Goal: Task Accomplishment & Management: Manage account settings

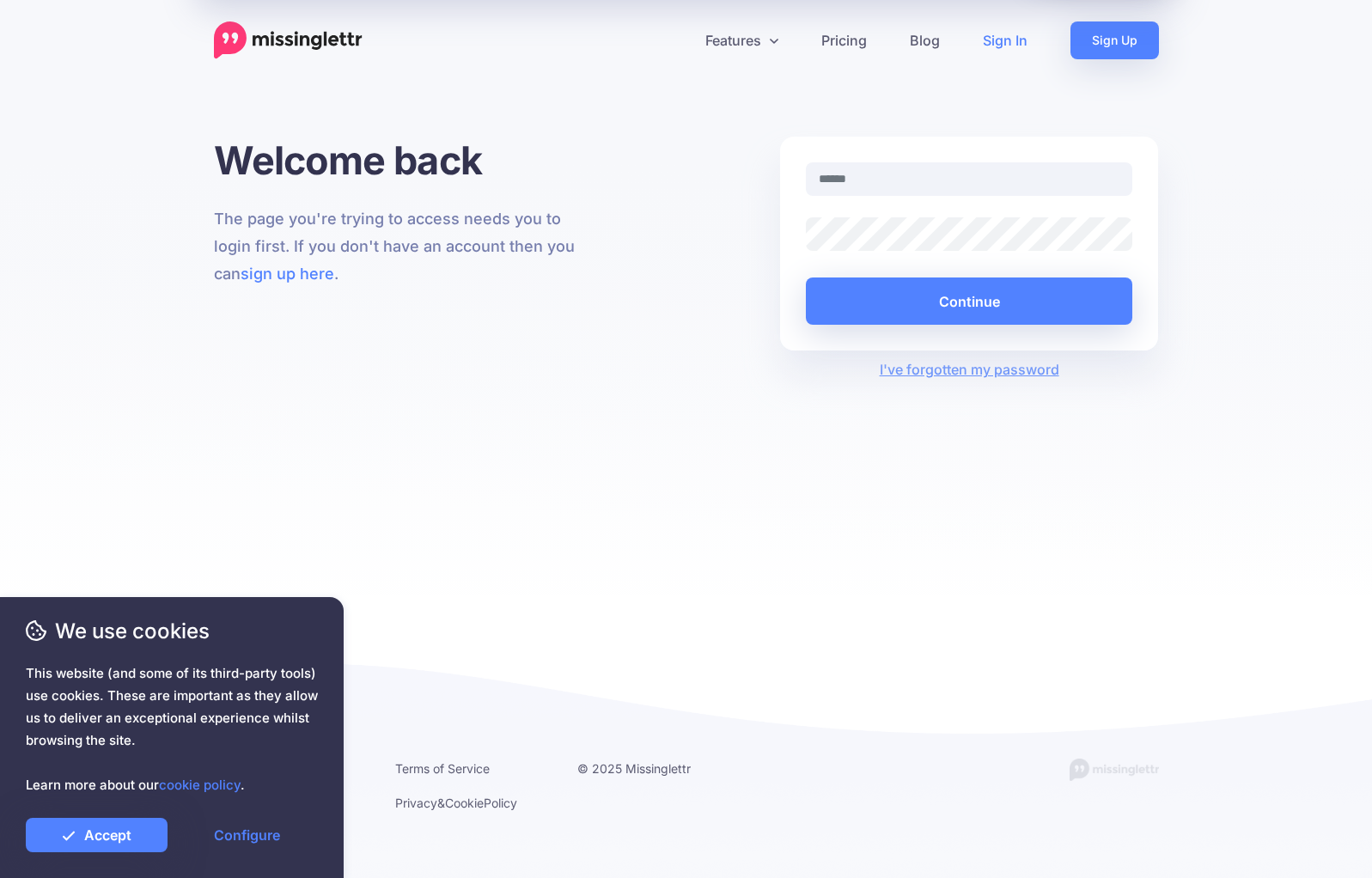
click at [1023, 40] on link "Sign In" at bounding box center [1005, 40] width 88 height 38
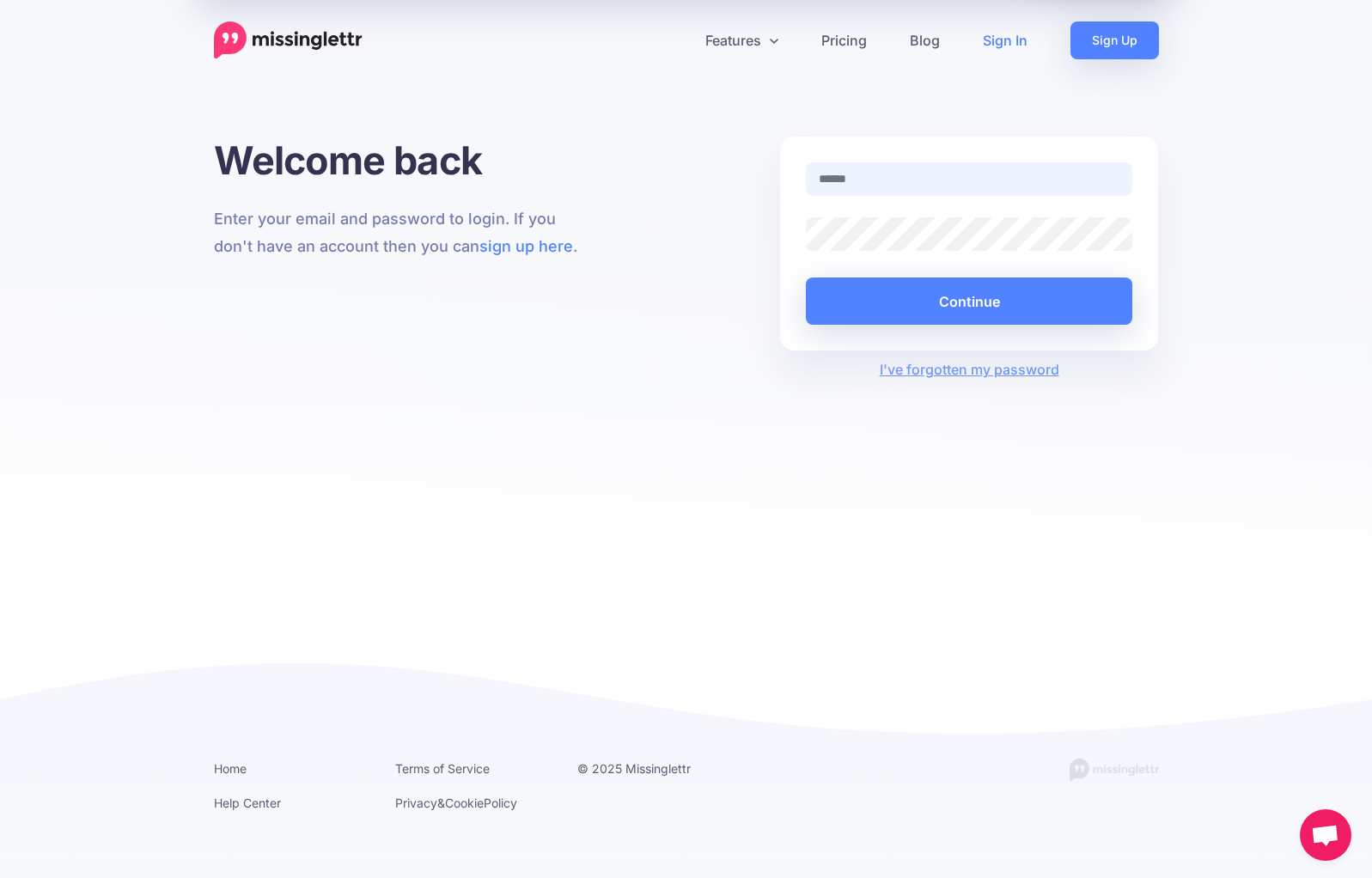
click at [935, 177] on input "text" at bounding box center [969, 179] width 327 height 33
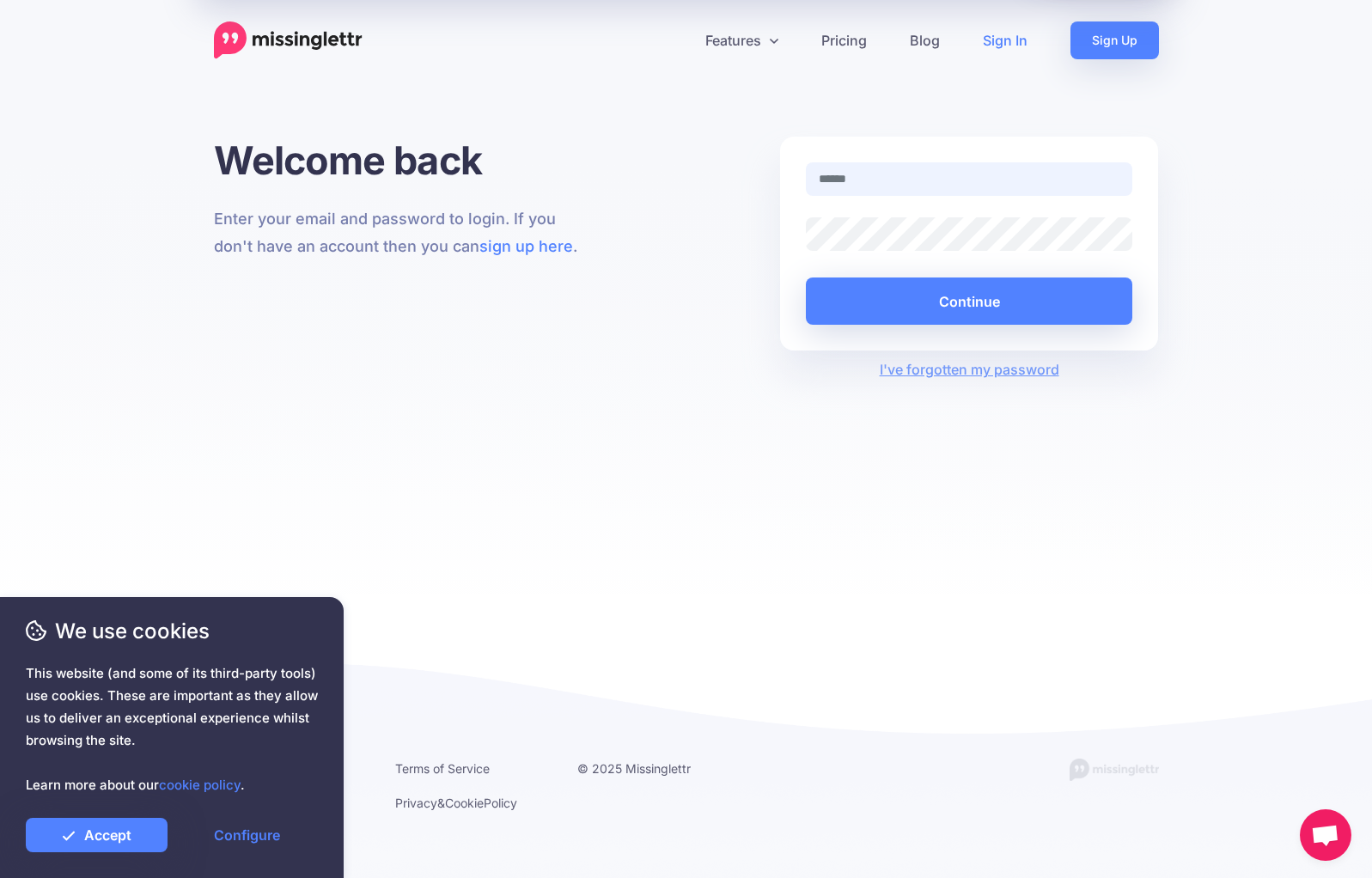
type input "**********"
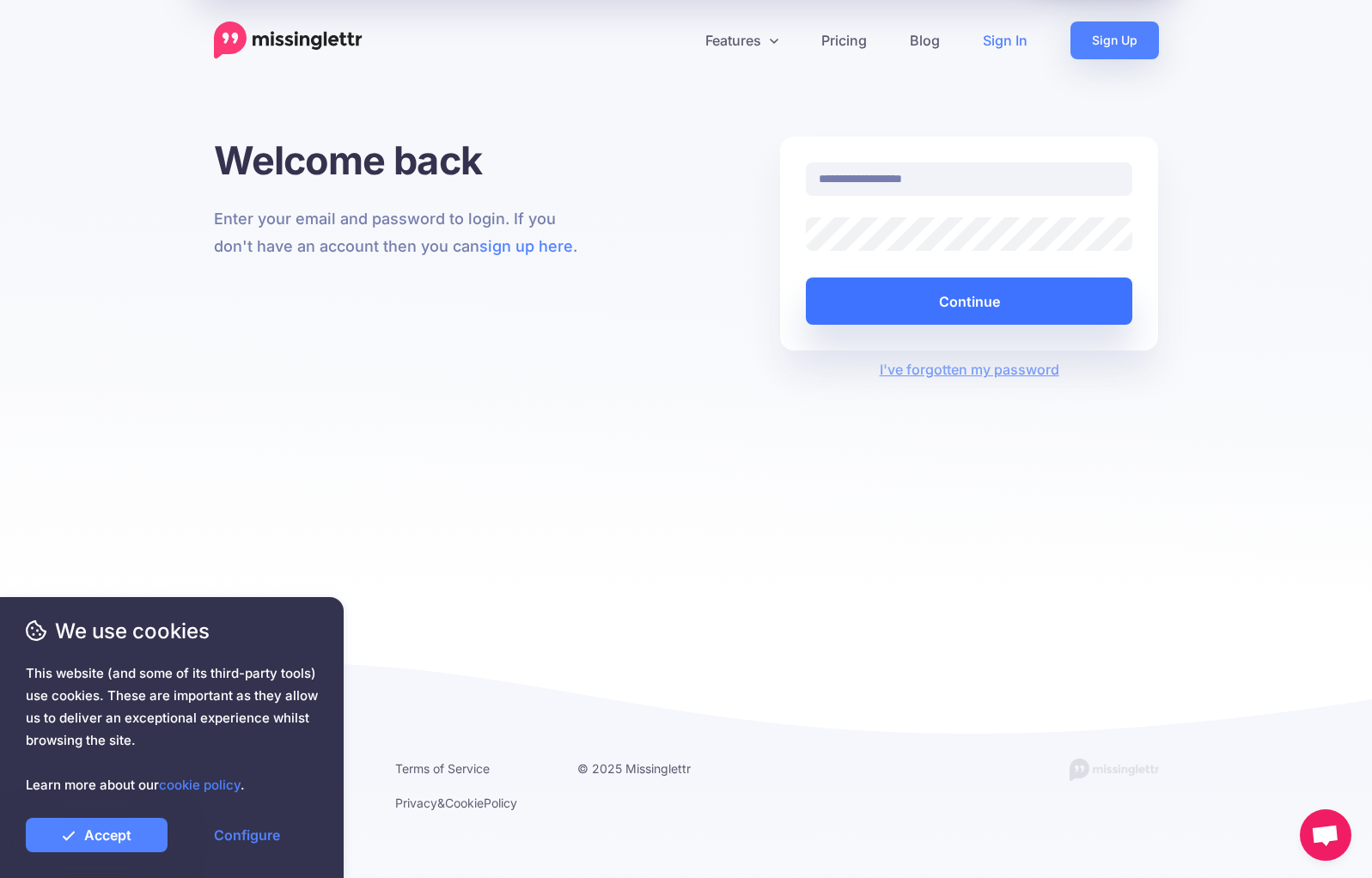
click at [953, 301] on button "Continue" at bounding box center [969, 301] width 327 height 47
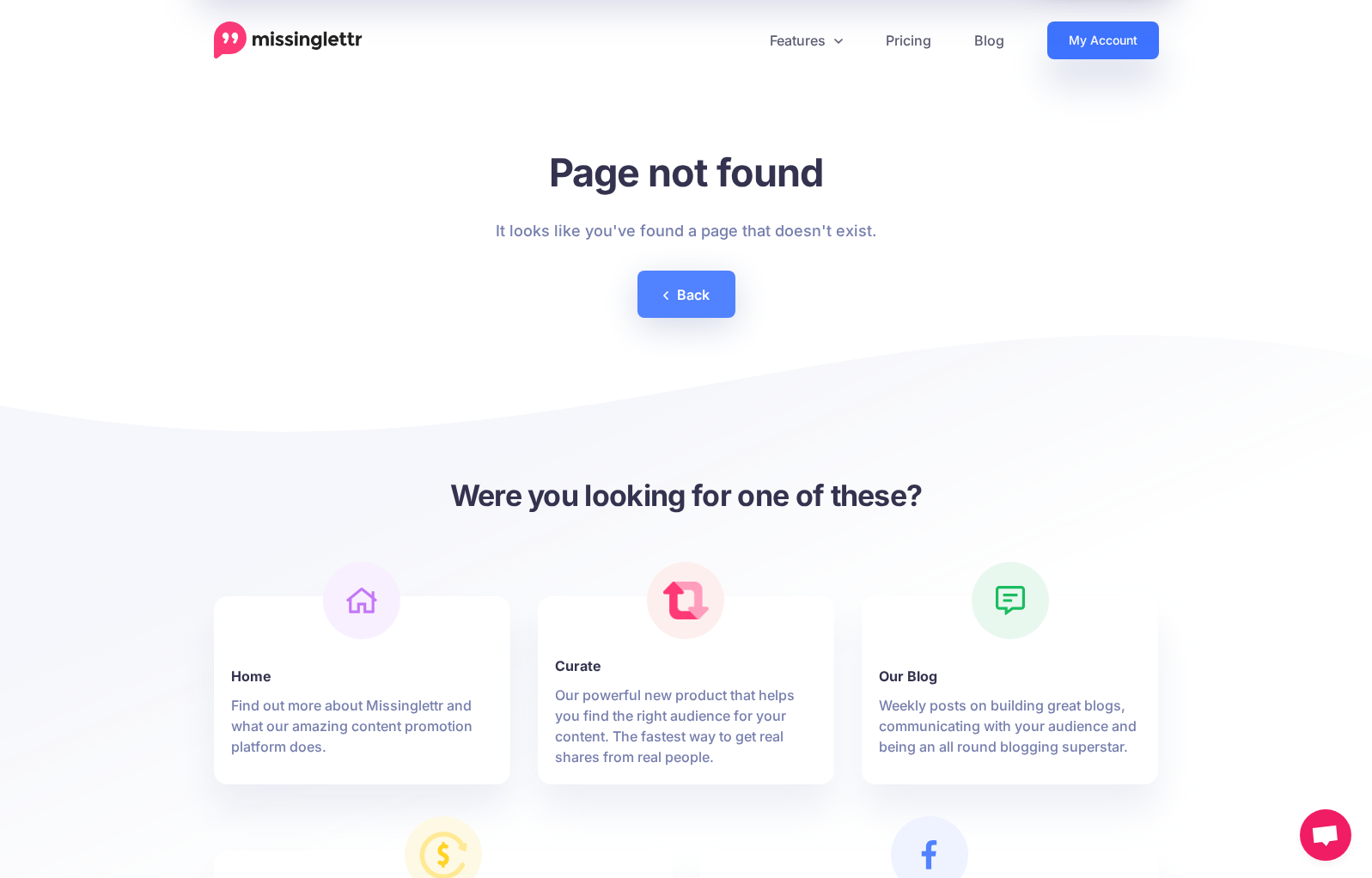
click at [1116, 40] on link "My Account" at bounding box center [1103, 40] width 111 height 38
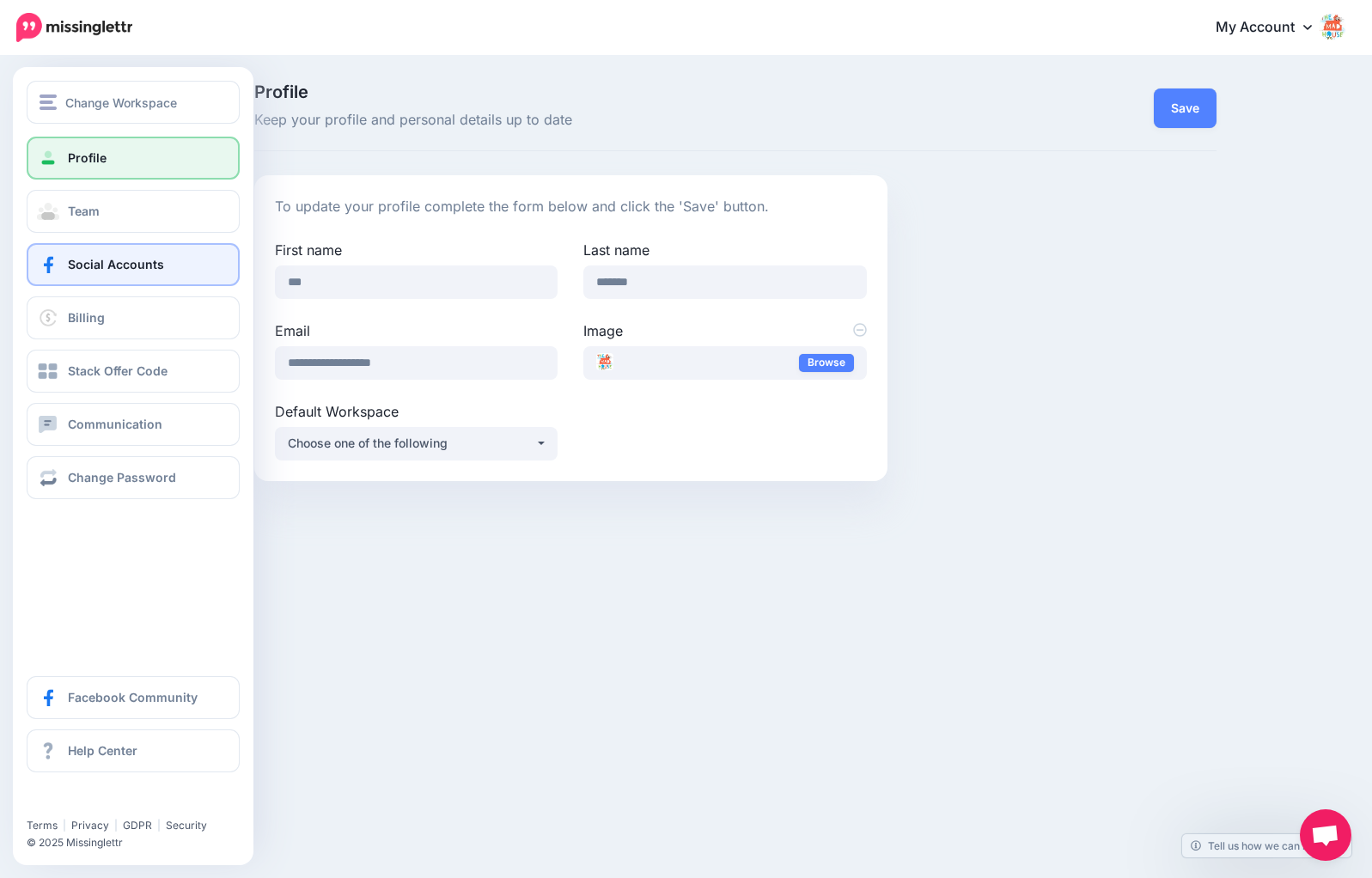
click at [138, 265] on span "Social Accounts" at bounding box center [116, 264] width 97 height 15
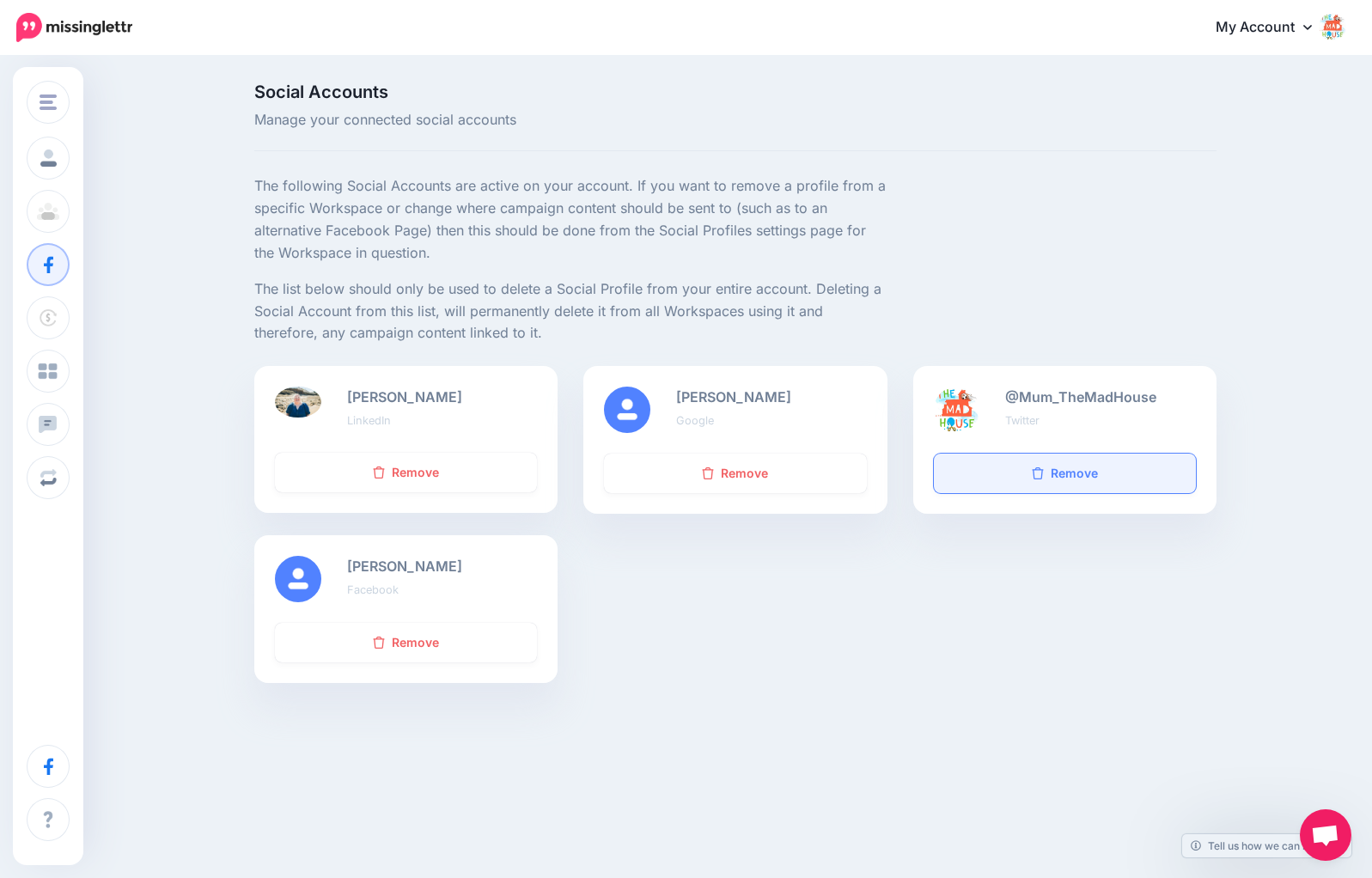
click at [1024, 481] on link "Remove" at bounding box center [1065, 473] width 262 height 40
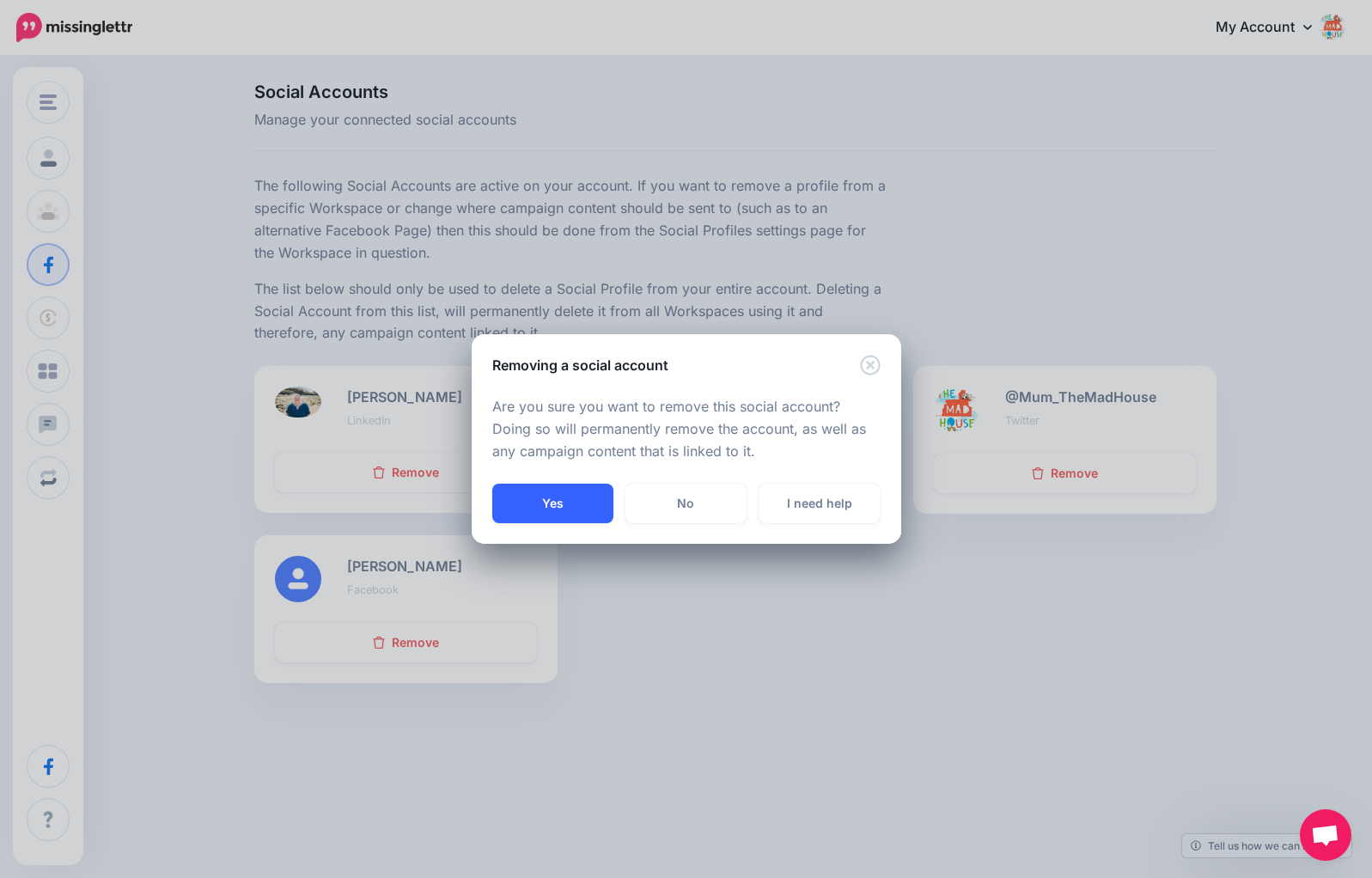
click at [586, 503] on button "Yes" at bounding box center [553, 503] width 121 height 40
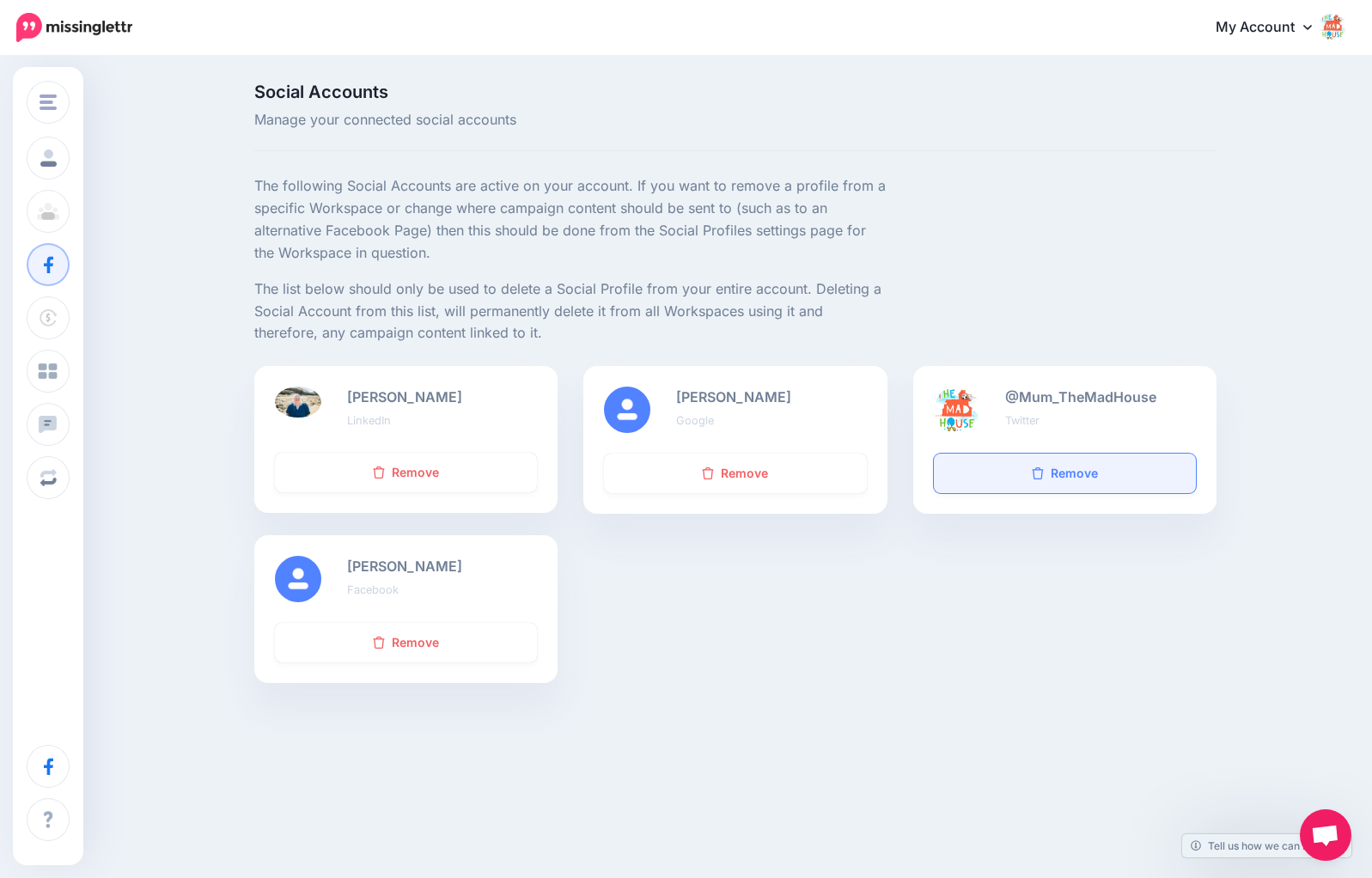
click at [1079, 478] on link "Remove" at bounding box center [1065, 473] width 262 height 40
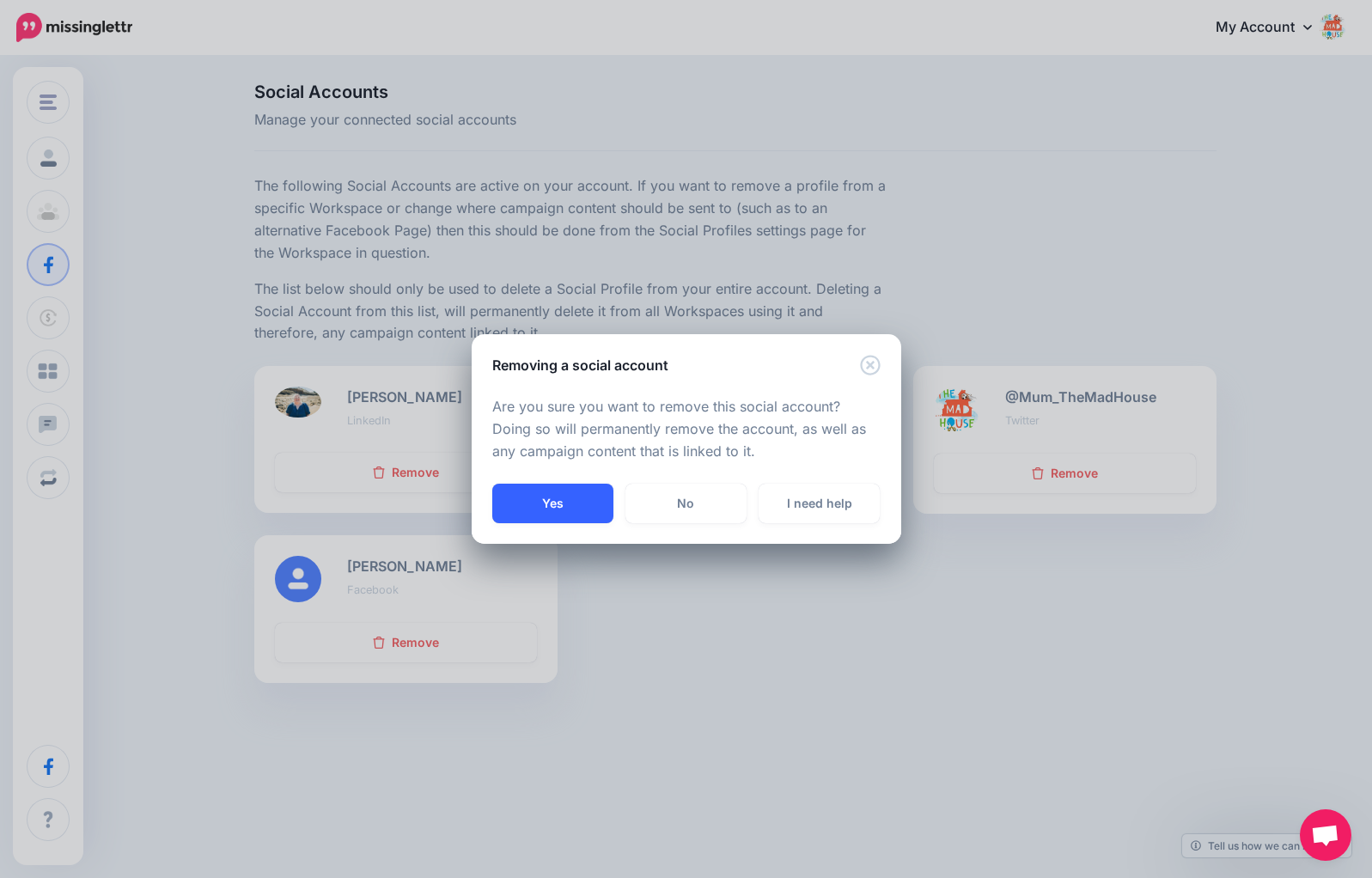
click at [564, 497] on button "Yes" at bounding box center [553, 503] width 121 height 40
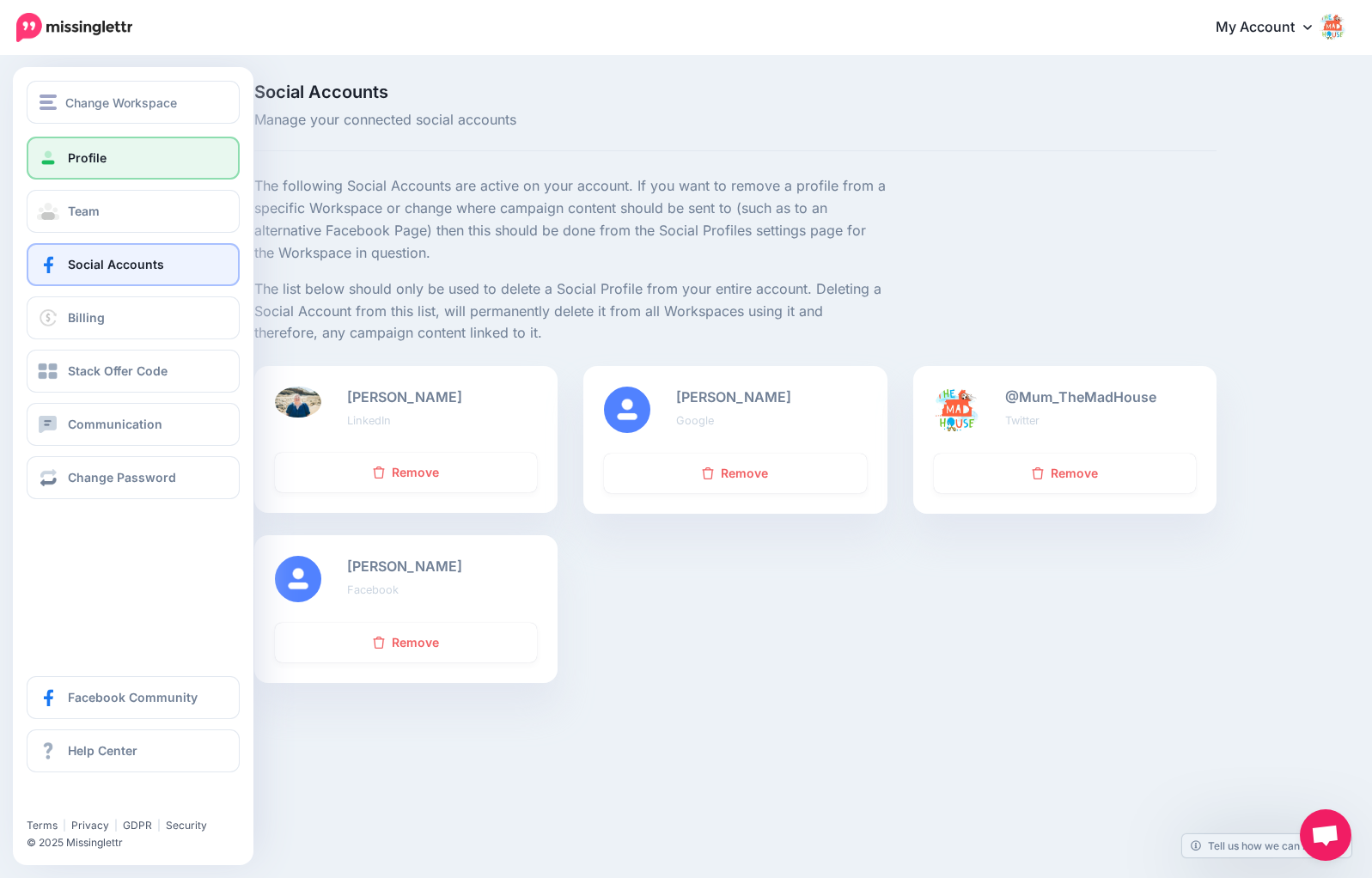
click at [144, 168] on link "Profile" at bounding box center [133, 158] width 213 height 43
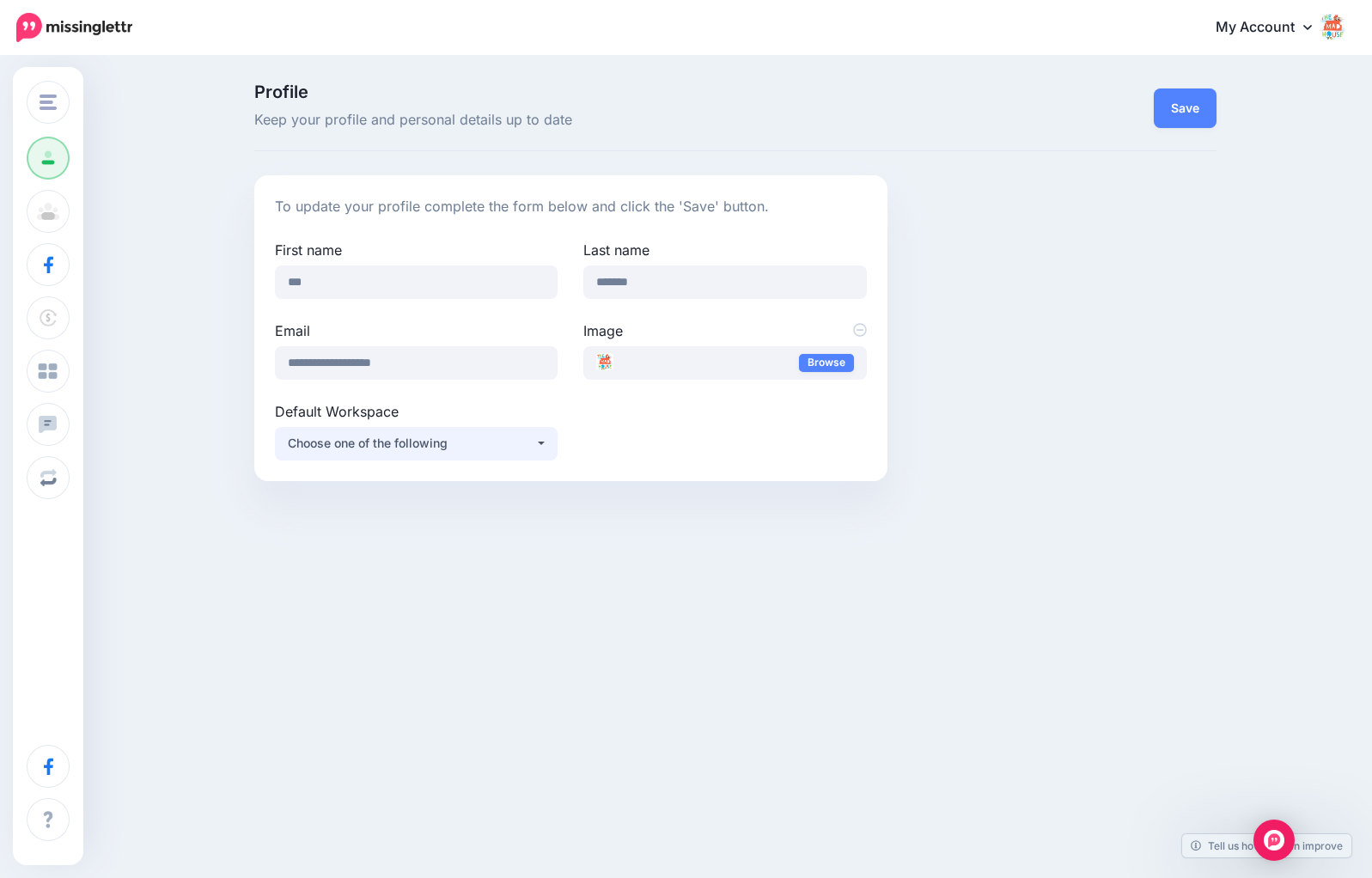
click at [477, 460] on button "Choose one of the following" at bounding box center [416, 443] width 283 height 33
click at [370, 495] on span "Mum in the [GEOGRAPHIC_DATA]" at bounding box center [389, 486] width 189 height 20
select select "****"
click at [1165, 100] on button "Save" at bounding box center [1184, 108] width 62 height 40
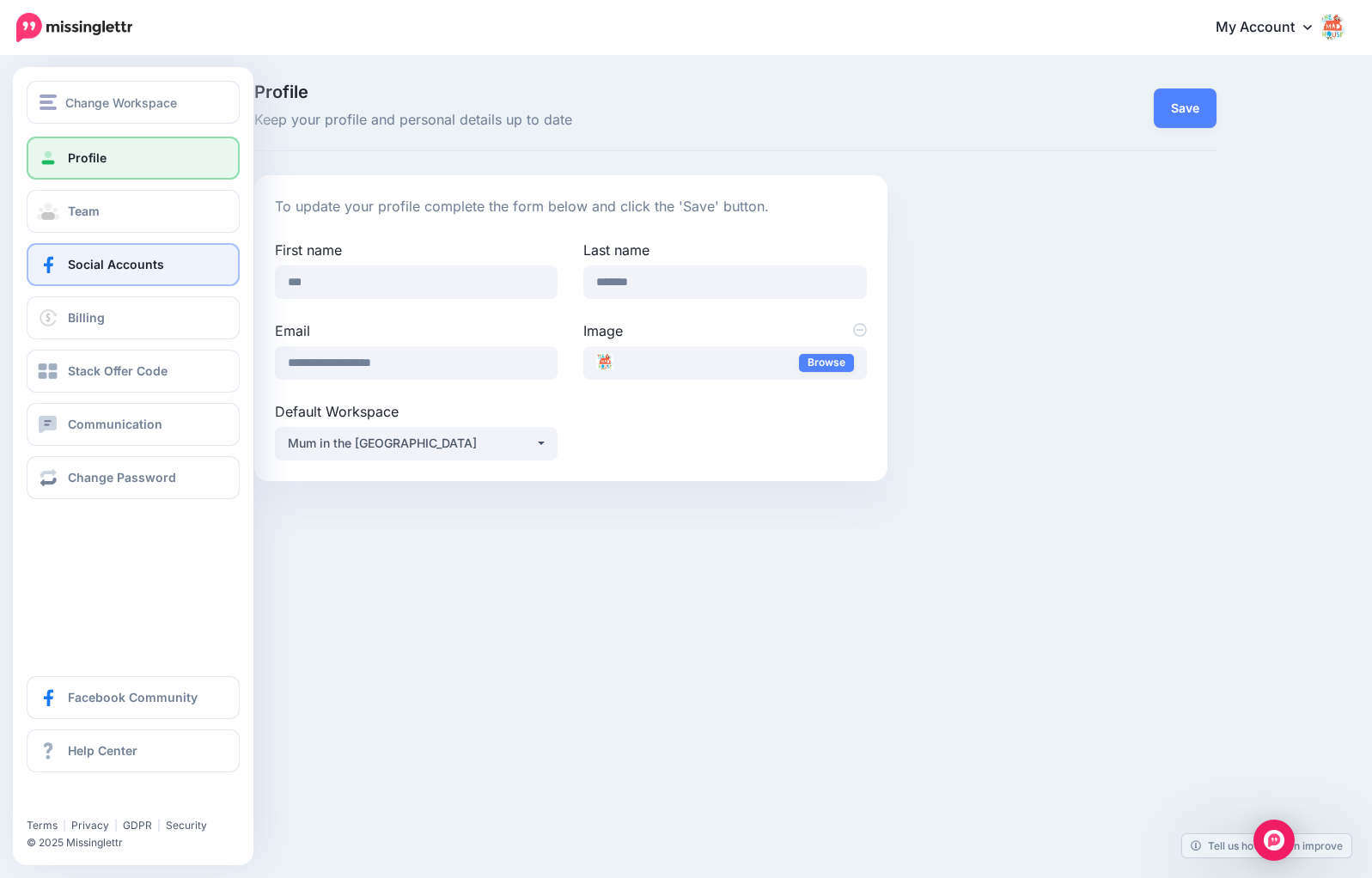
click at [196, 267] on link "Social Accounts" at bounding box center [133, 264] width 213 height 43
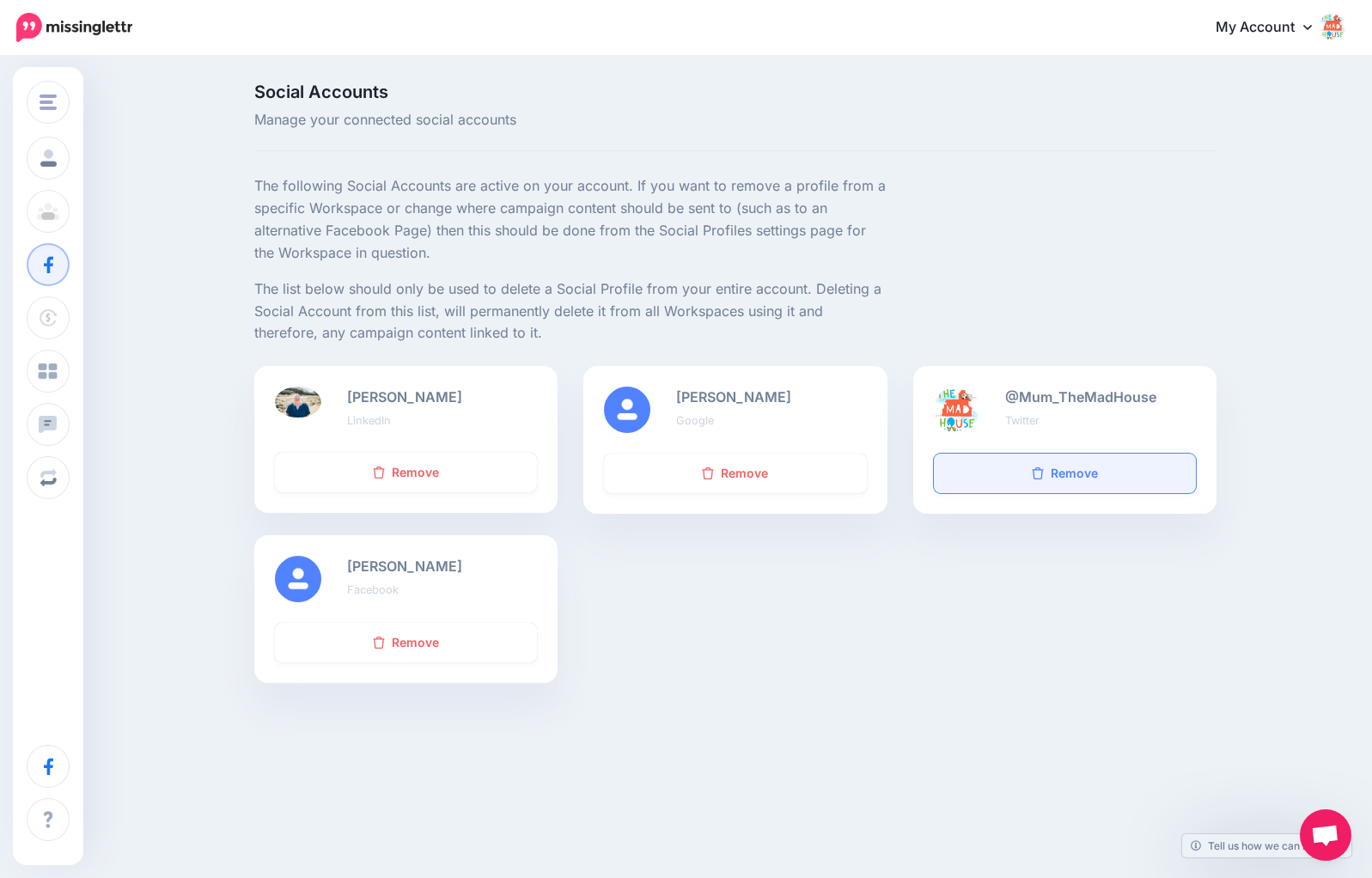
click at [1097, 474] on link "Remove" at bounding box center [1065, 473] width 262 height 40
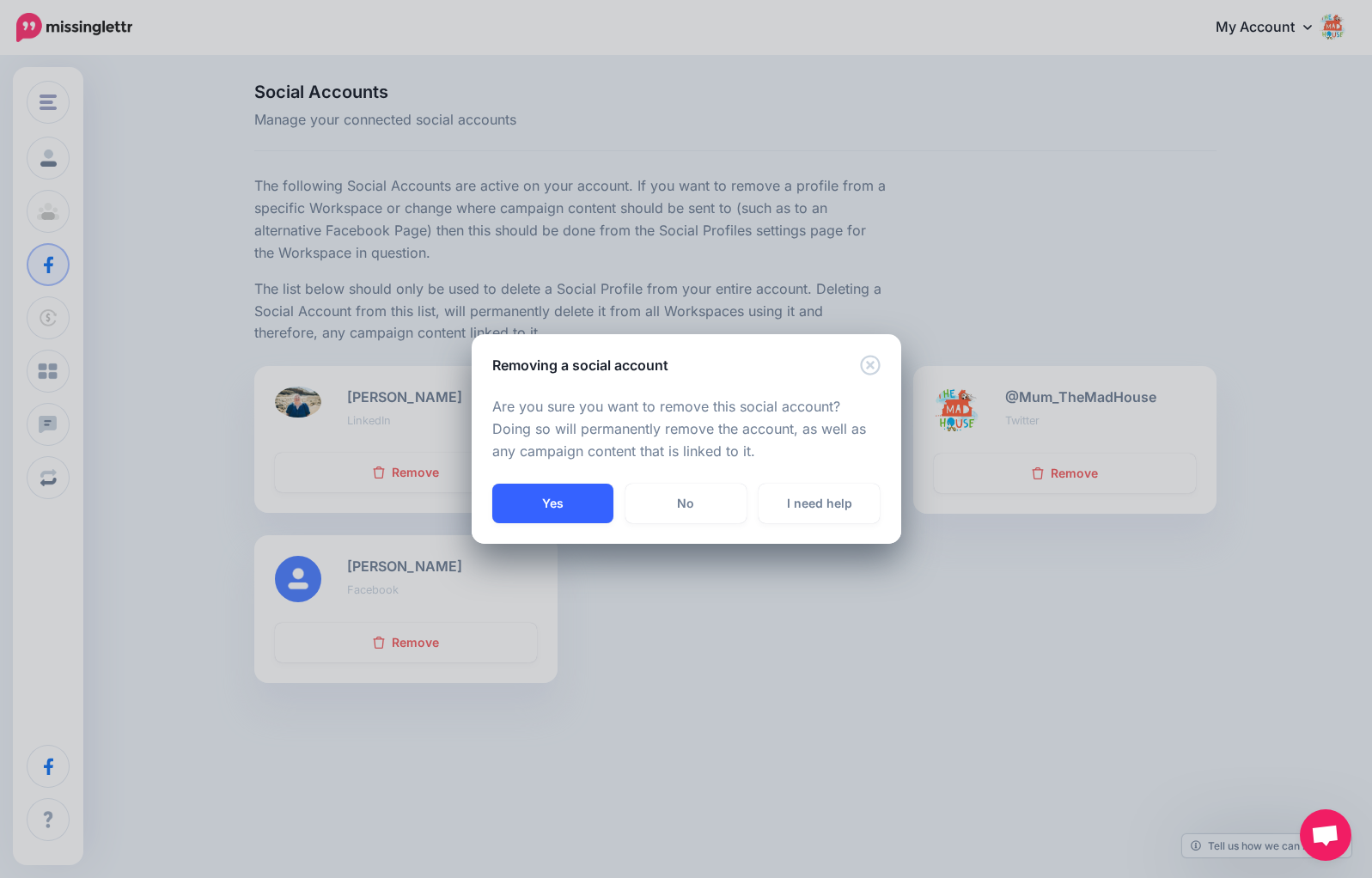
click at [581, 499] on button "Yes" at bounding box center [553, 503] width 121 height 40
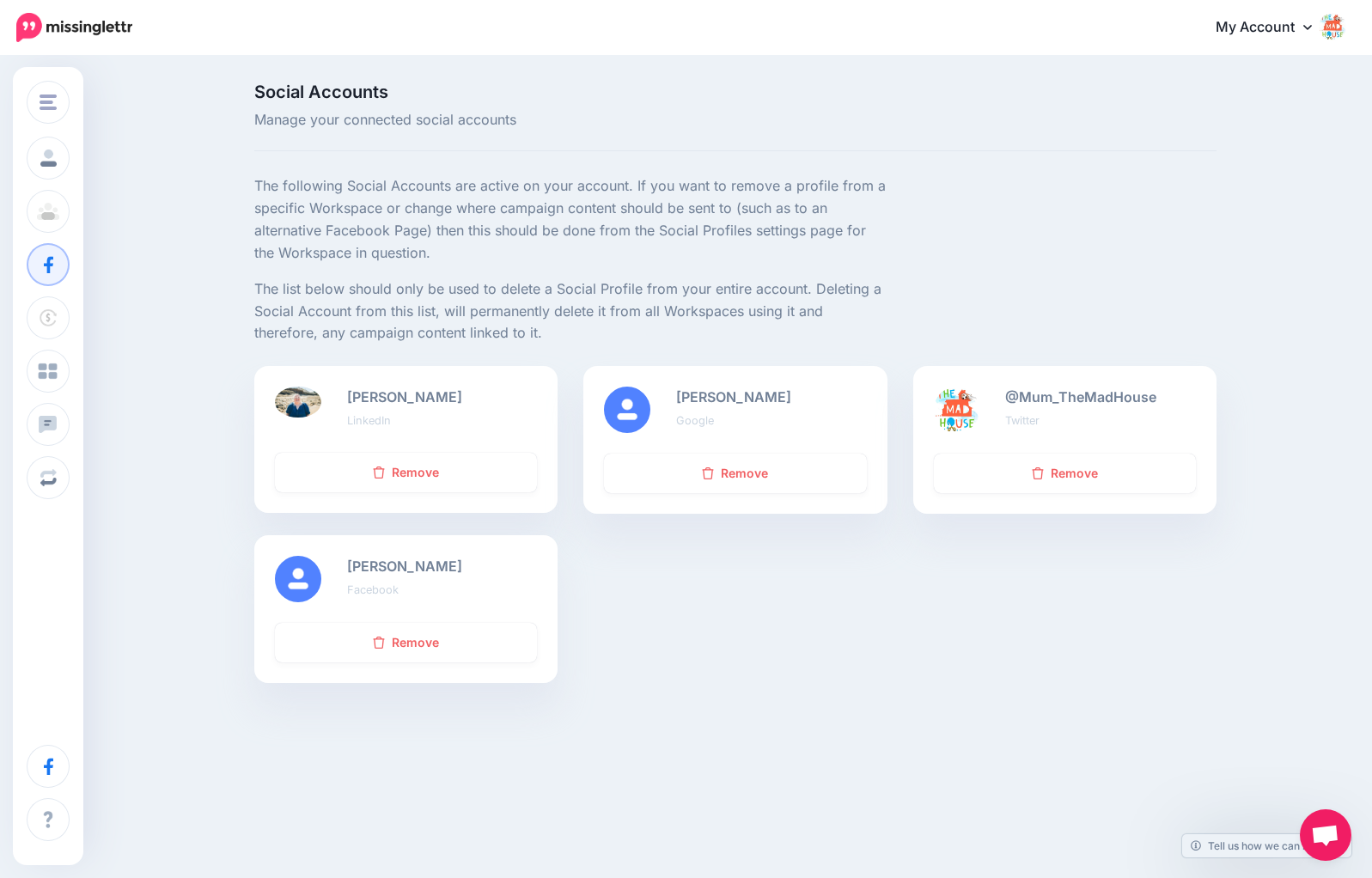
click at [1332, 833] on span "Open chat" at bounding box center [1325, 836] width 28 height 24
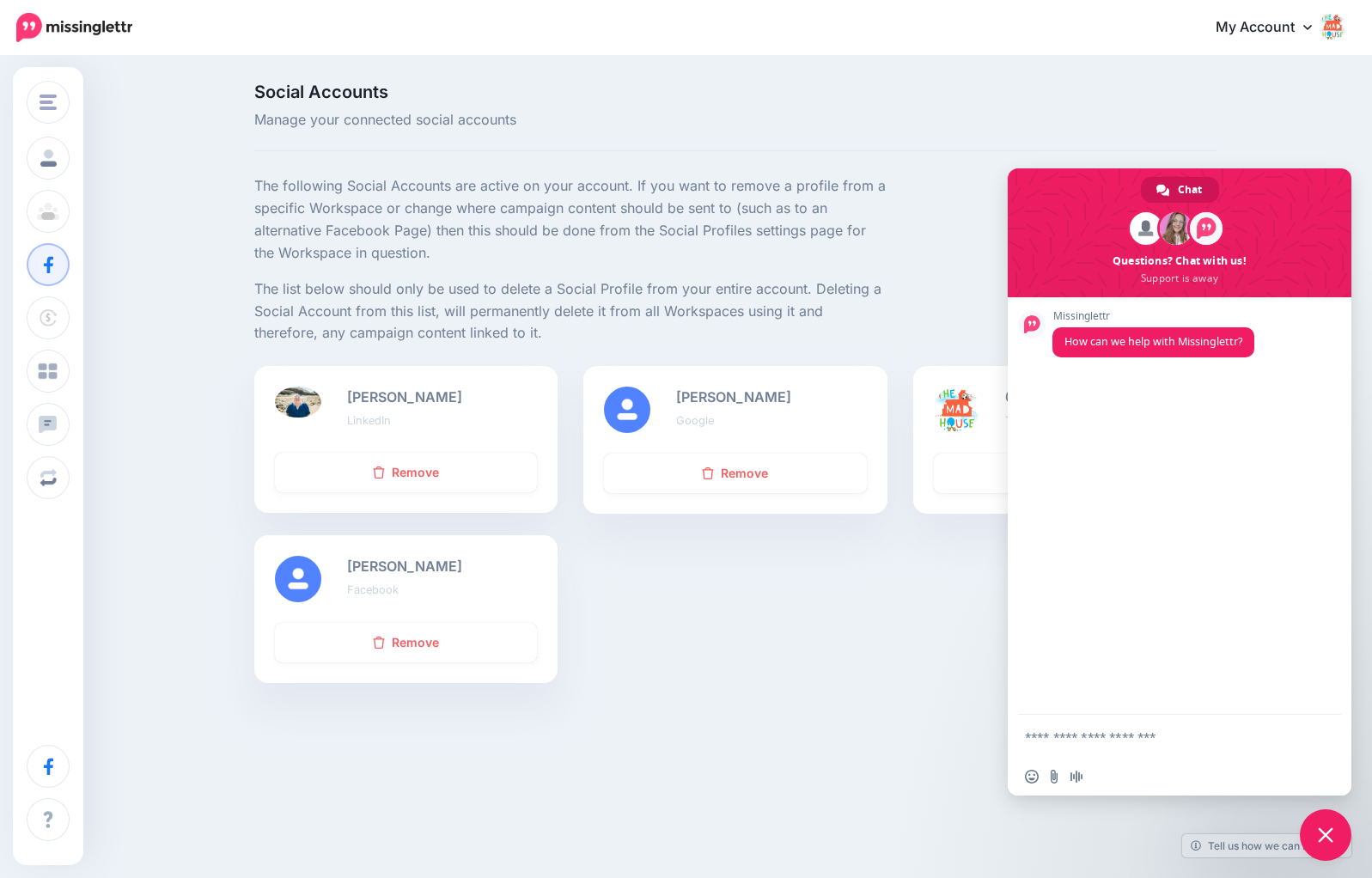
click at [1332, 832] on span "Close chat" at bounding box center [1325, 835] width 16 height 16
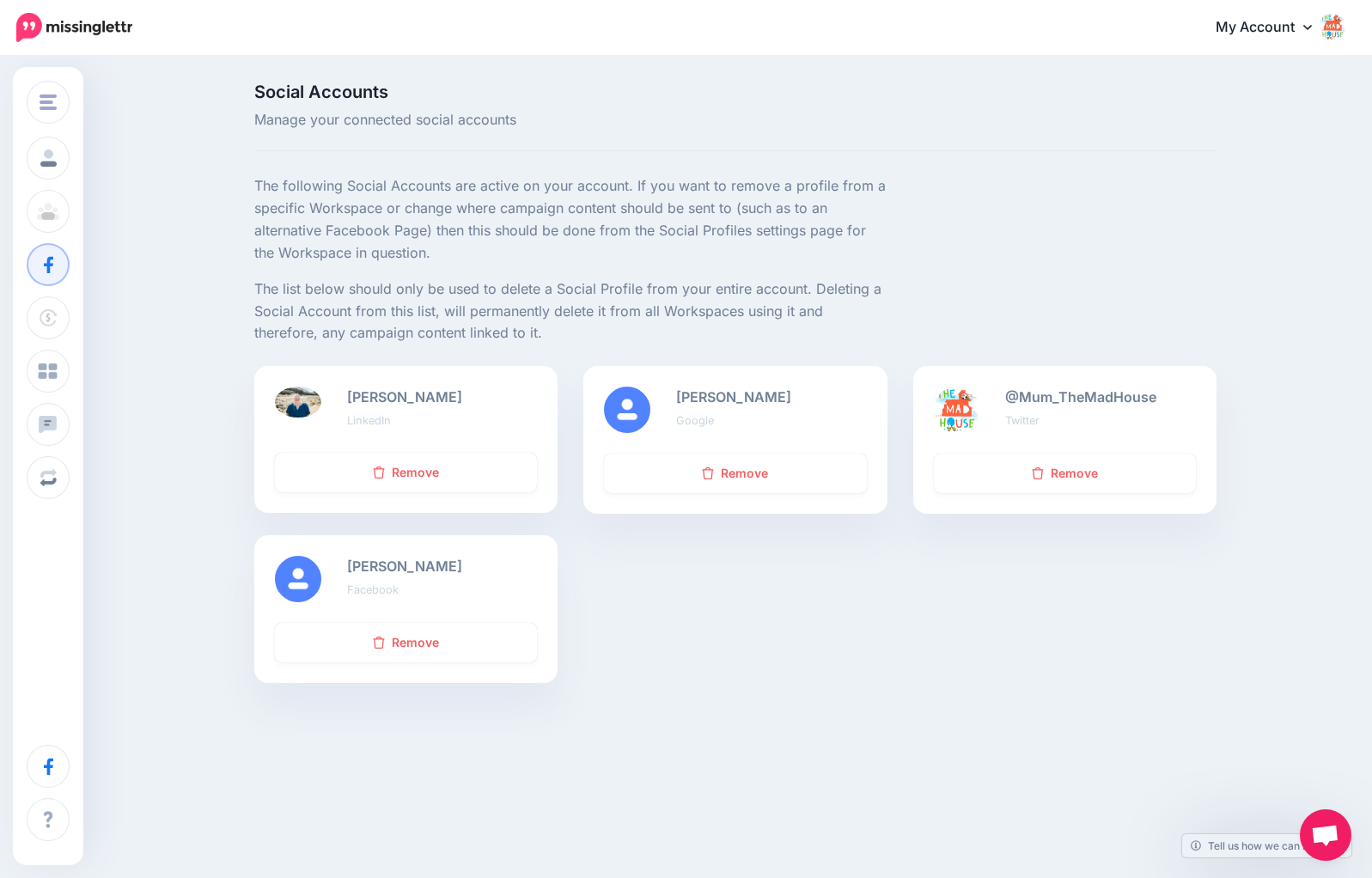
click at [1340, 27] on img at bounding box center [1332, 26] width 27 height 27
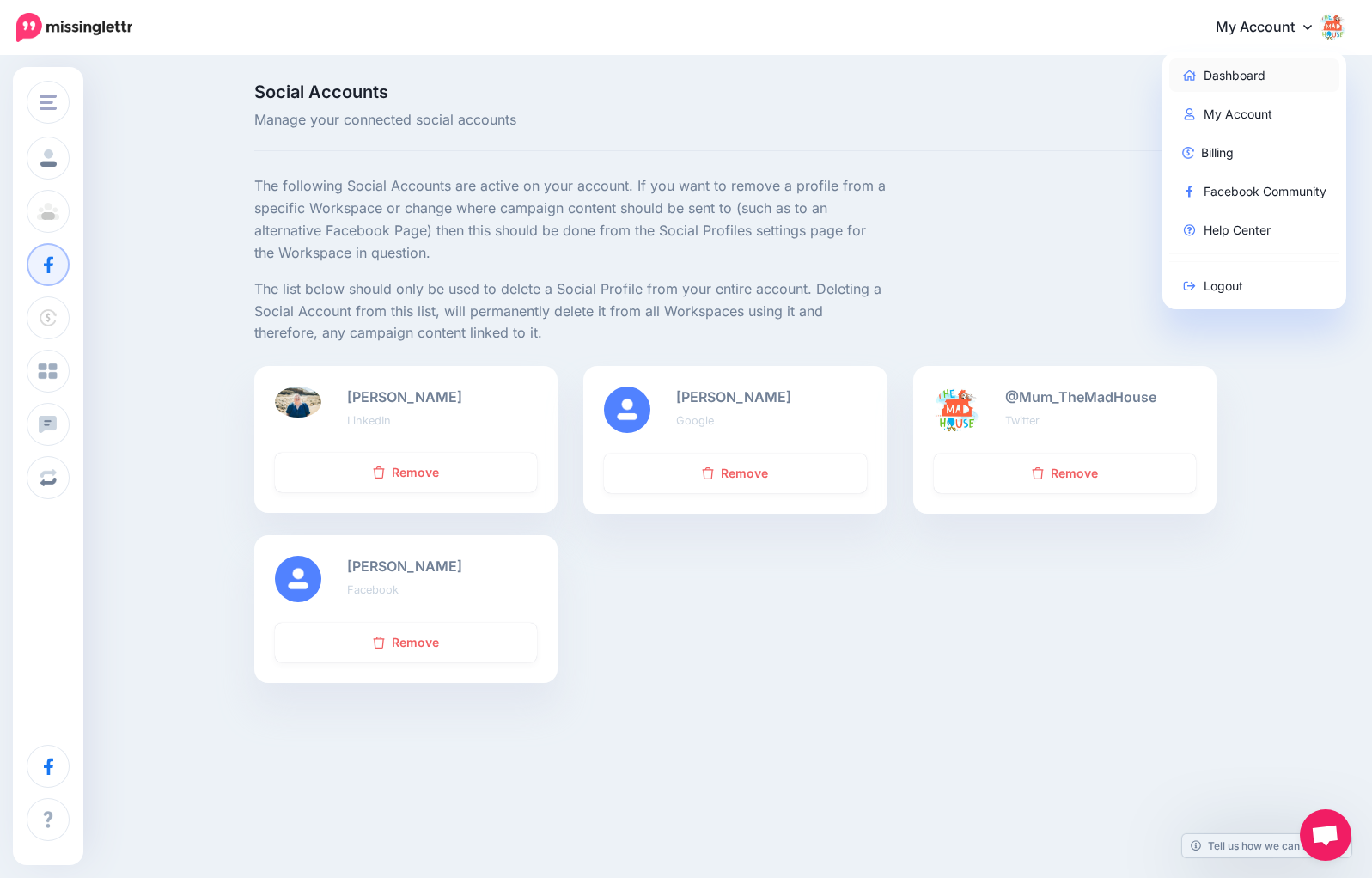
click at [1244, 76] on link "Dashboard" at bounding box center [1254, 76] width 171 height 33
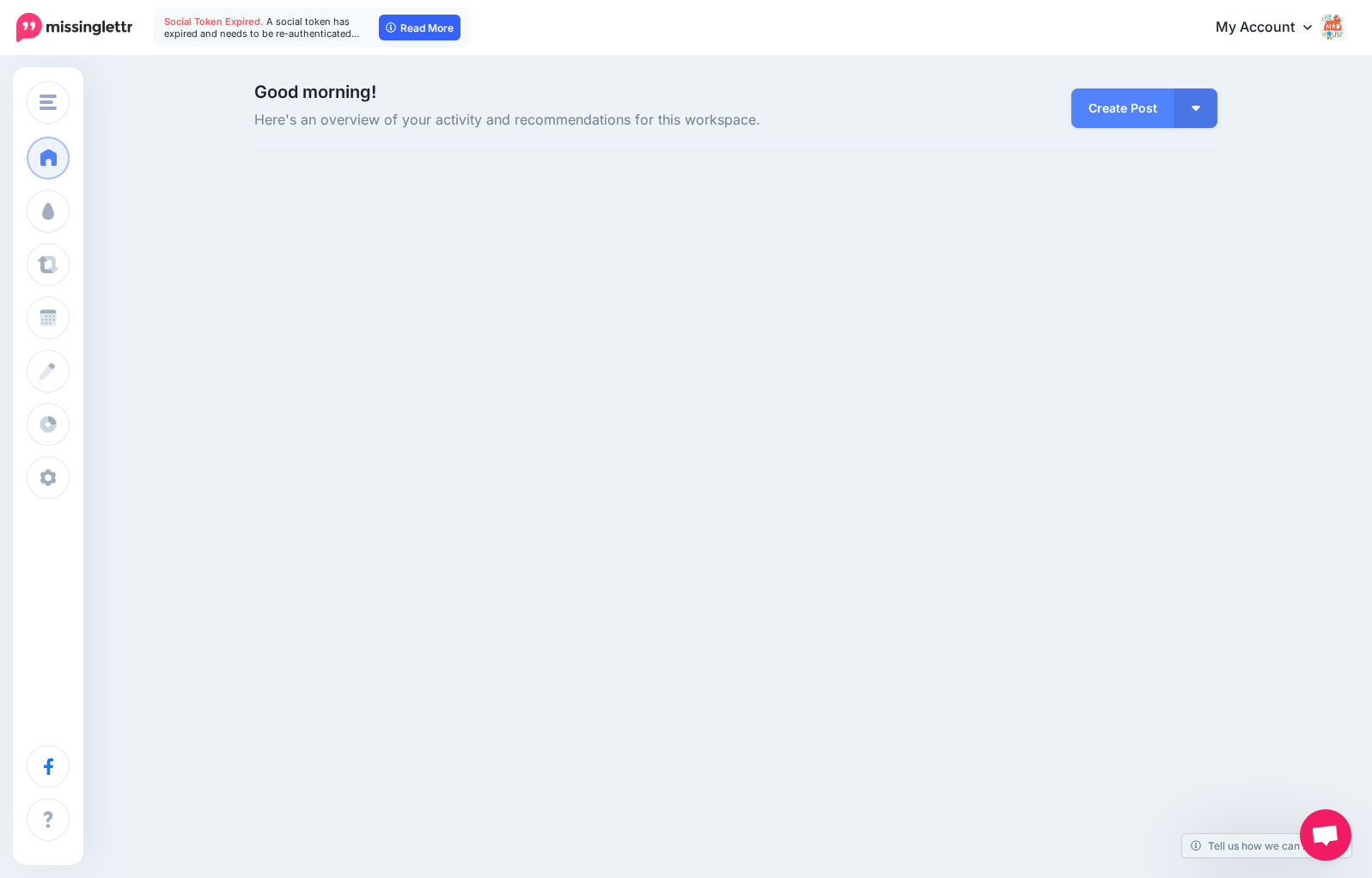
click at [449, 27] on link "Read More" at bounding box center [420, 27] width 82 height 25
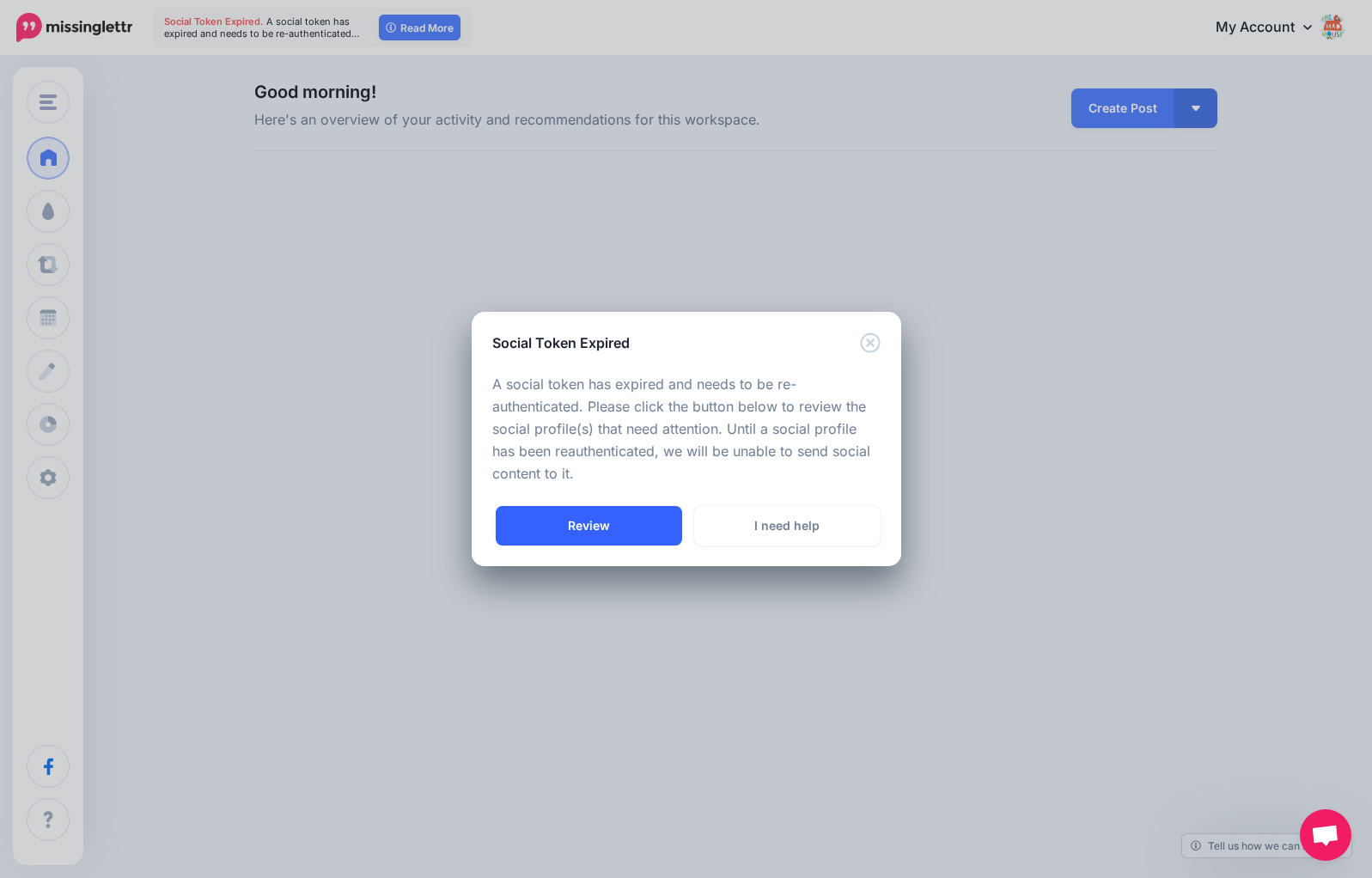
click at [598, 522] on link "Review" at bounding box center [589, 525] width 186 height 40
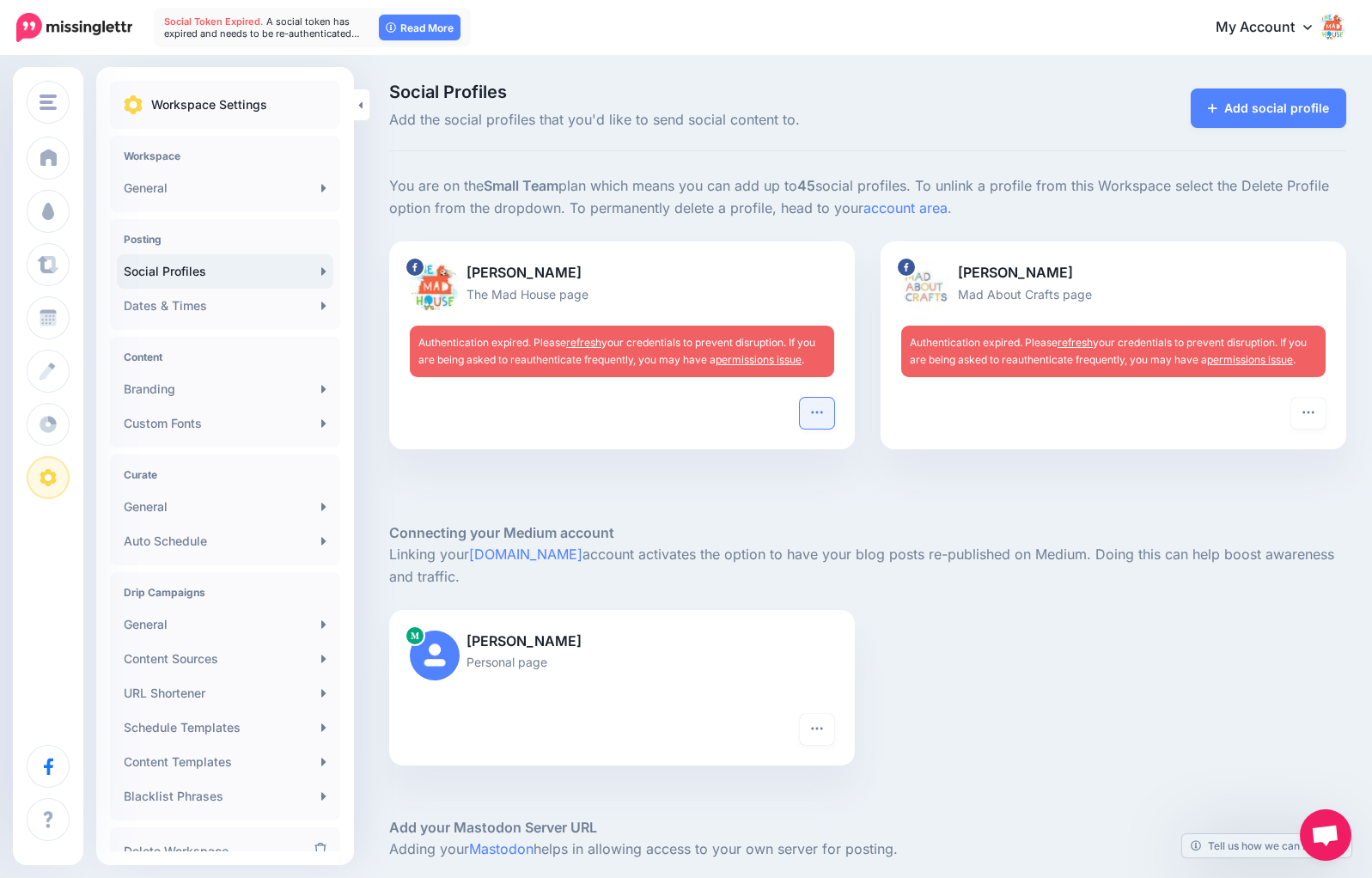
click at [813, 410] on icon "button" at bounding box center [817, 413] width 14 height 14
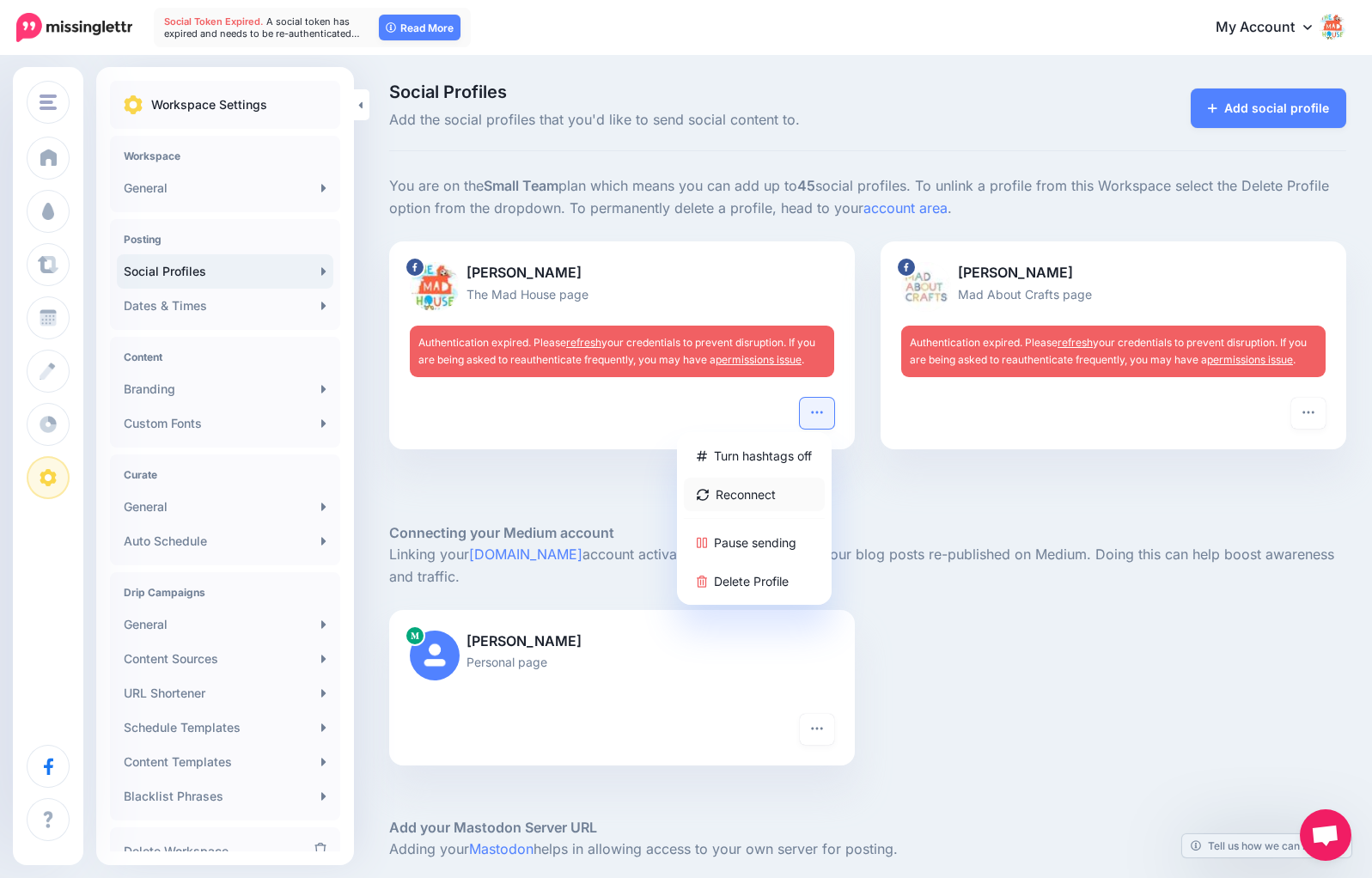
click at [758, 498] on link "Reconnect" at bounding box center [754, 494] width 140 height 33
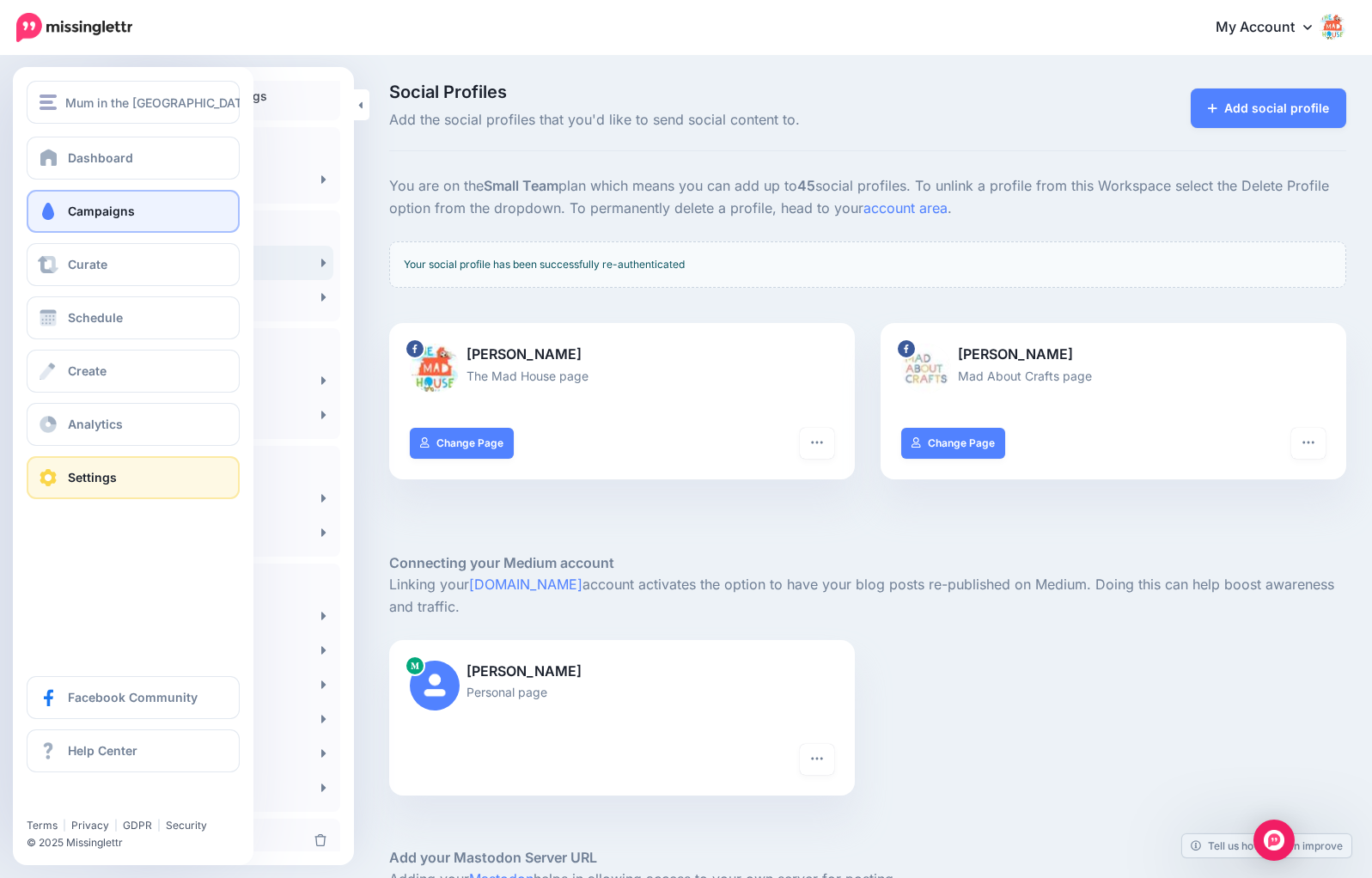
scroll to position [16, 0]
click at [104, 223] on link "Campaigns" at bounding box center [133, 211] width 213 height 43
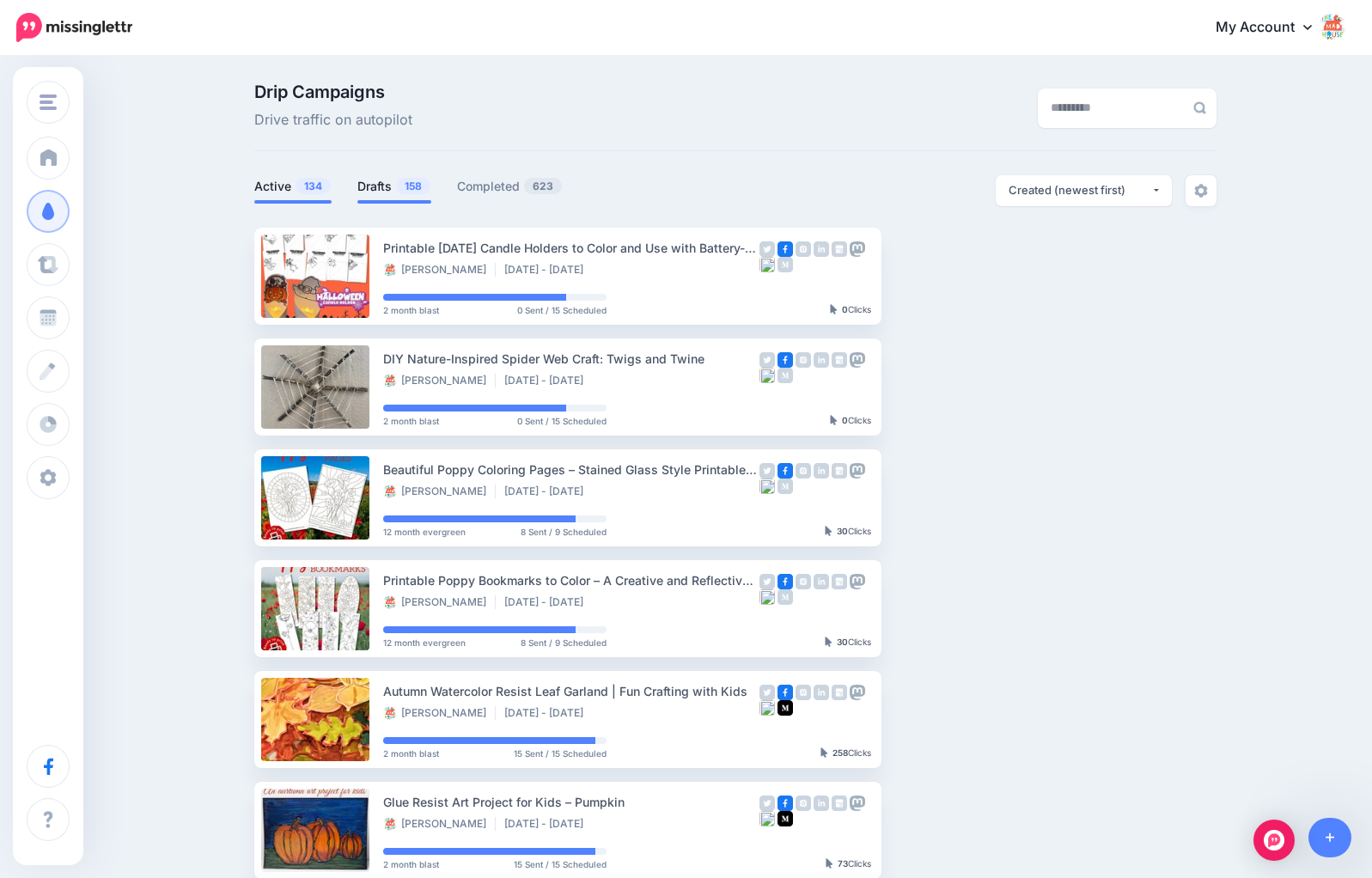
click at [389, 187] on link "Drafts 158" at bounding box center [394, 186] width 74 height 20
